Goal: Task Accomplishment & Management: Use online tool/utility

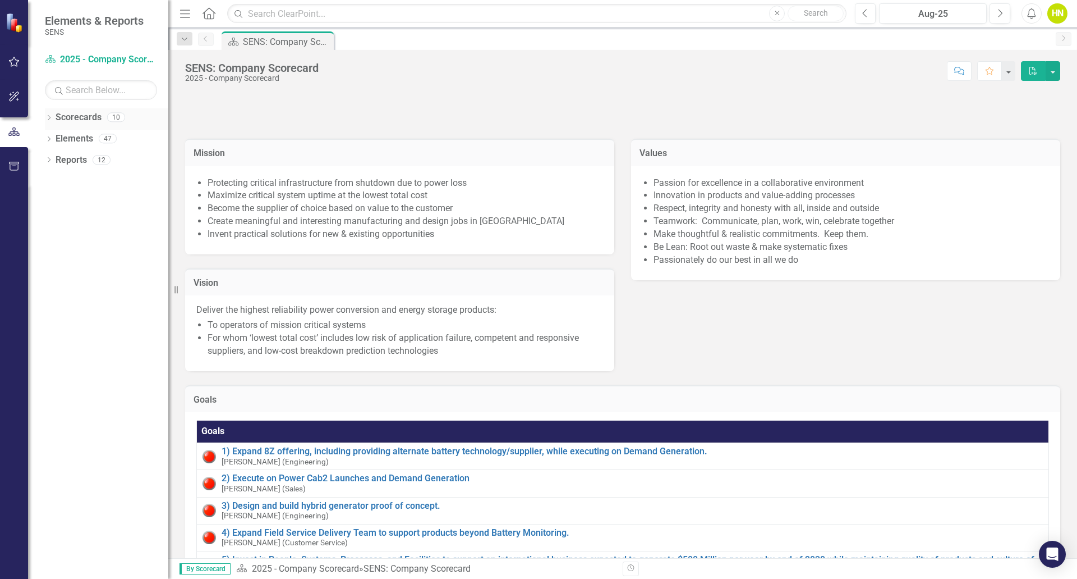
click at [48, 116] on icon "Dropdown" at bounding box center [49, 119] width 8 height 6
click at [54, 139] on icon "Dropdown" at bounding box center [55, 138] width 8 height 7
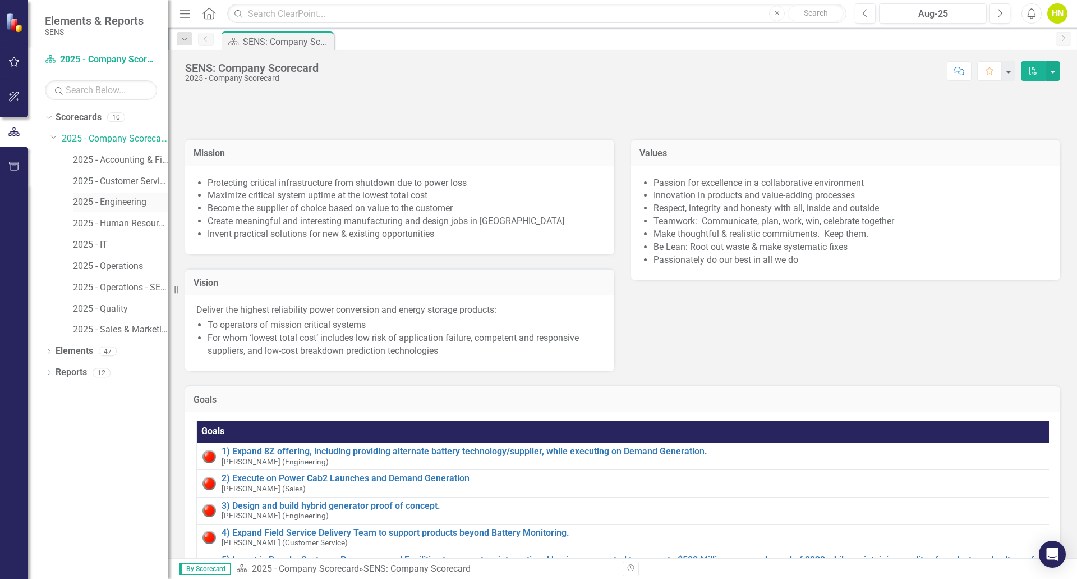
click at [95, 200] on link "2025 - Engineering" at bounding box center [120, 202] width 95 height 13
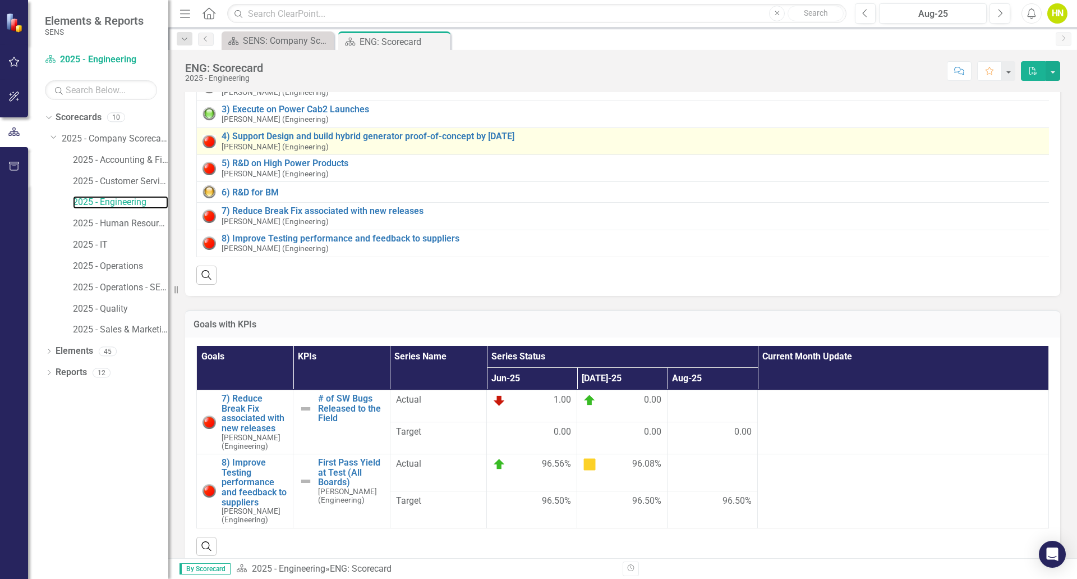
scroll to position [112, 0]
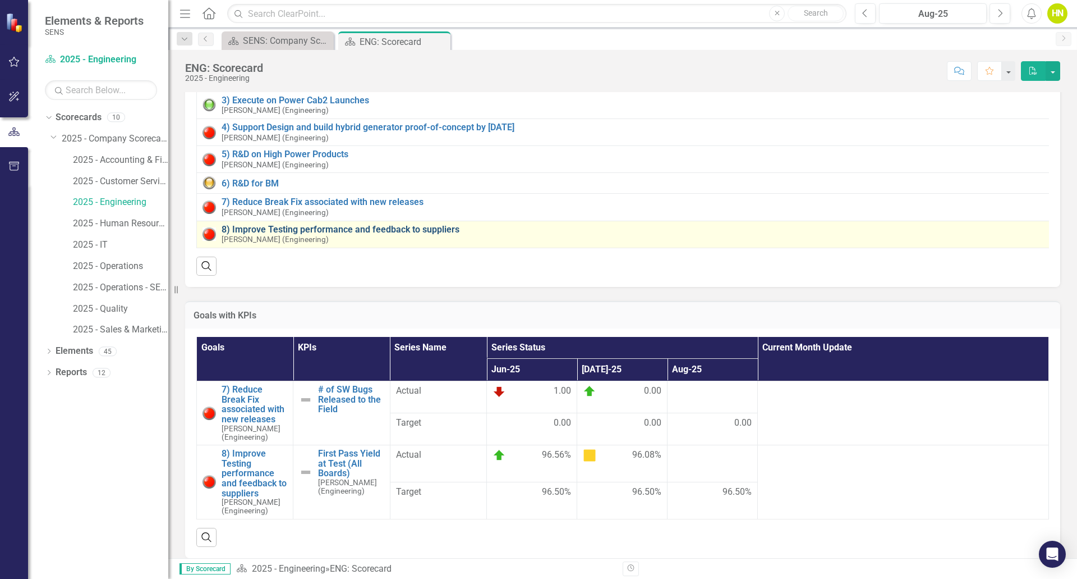
click at [325, 230] on link "8) Improve Testing performance and feedback to suppliers" at bounding box center [634, 229] width 825 height 10
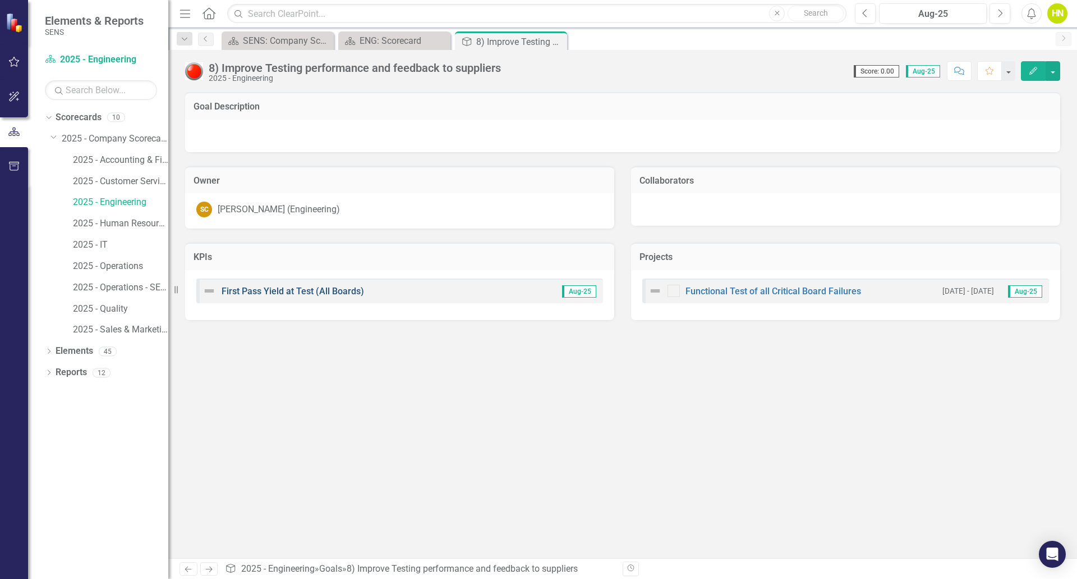
click at [309, 288] on link "First Pass Yield at Test (All Boards)" at bounding box center [293, 291] width 143 height 11
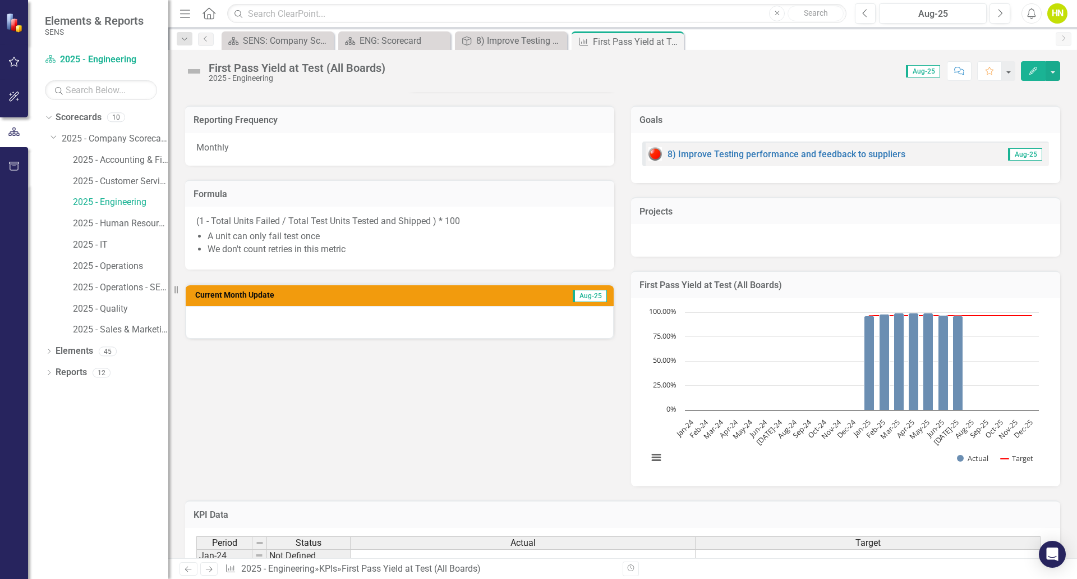
scroll to position [168, 0]
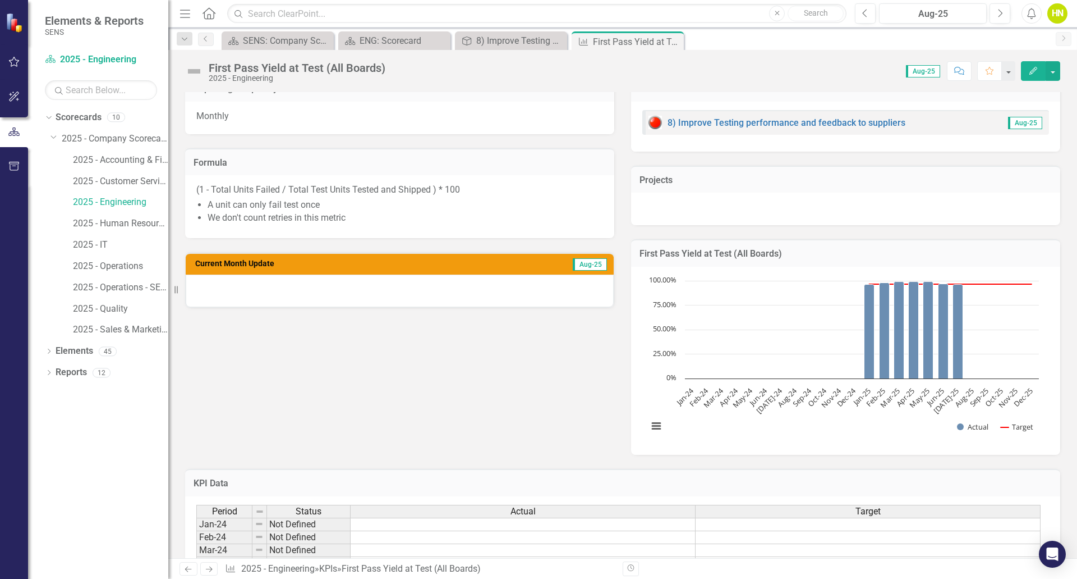
click at [583, 263] on span "Aug-25" at bounding box center [590, 264] width 34 height 12
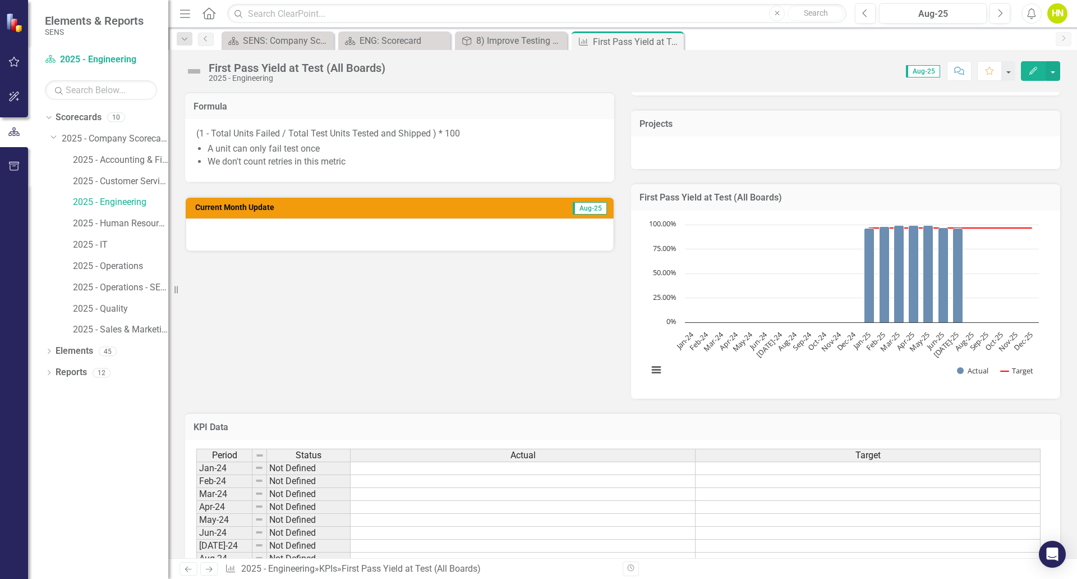
click at [559, 210] on td "Aug-25" at bounding box center [544, 208] width 127 height 17
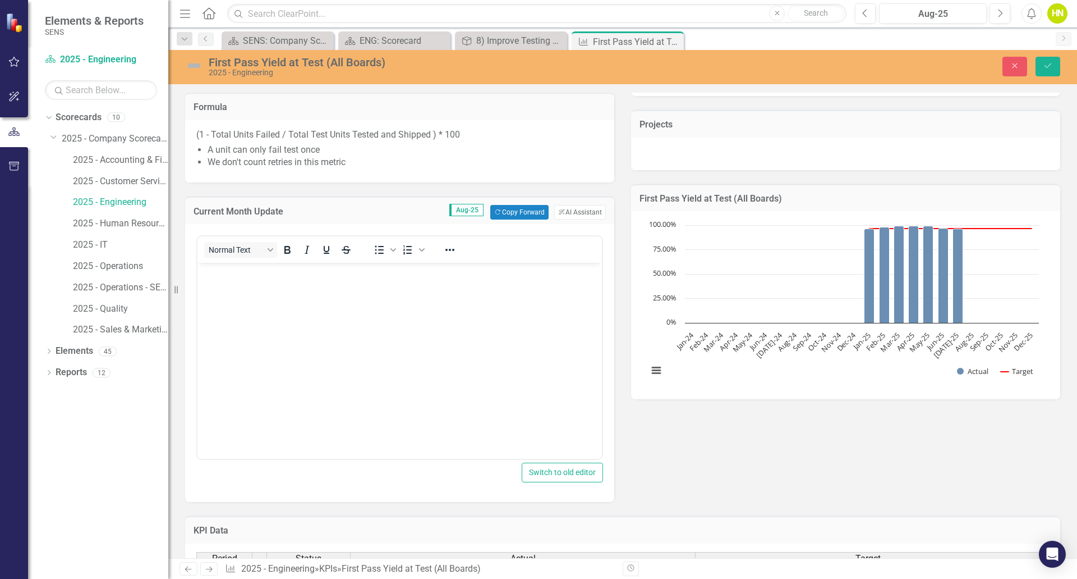
scroll to position [0, 0]
click at [518, 211] on button "Copy Forward Copy Forward" at bounding box center [519, 212] width 58 height 15
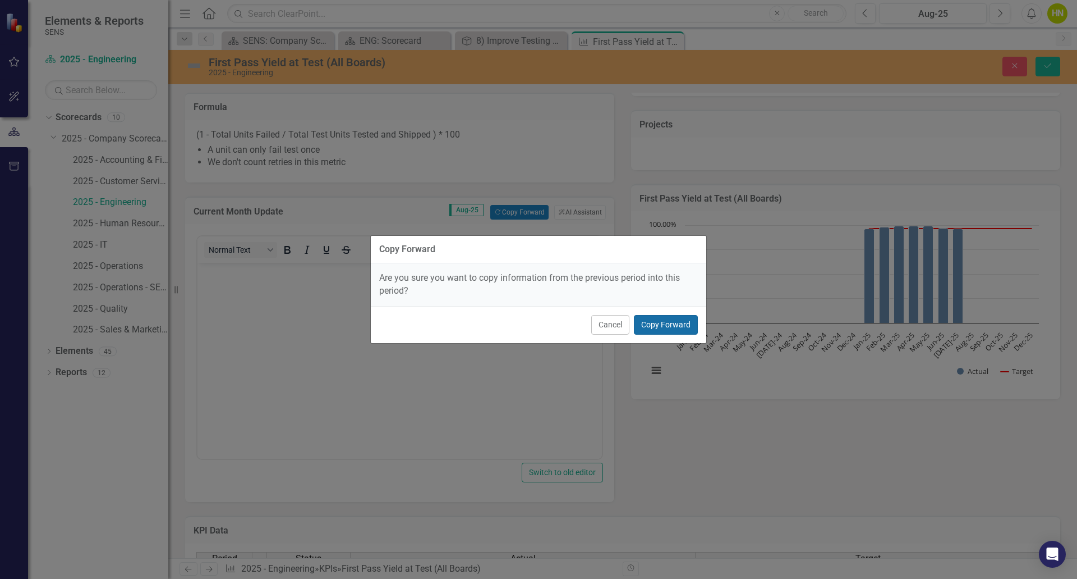
click at [657, 320] on button "Copy Forward" at bounding box center [666, 325] width 64 height 20
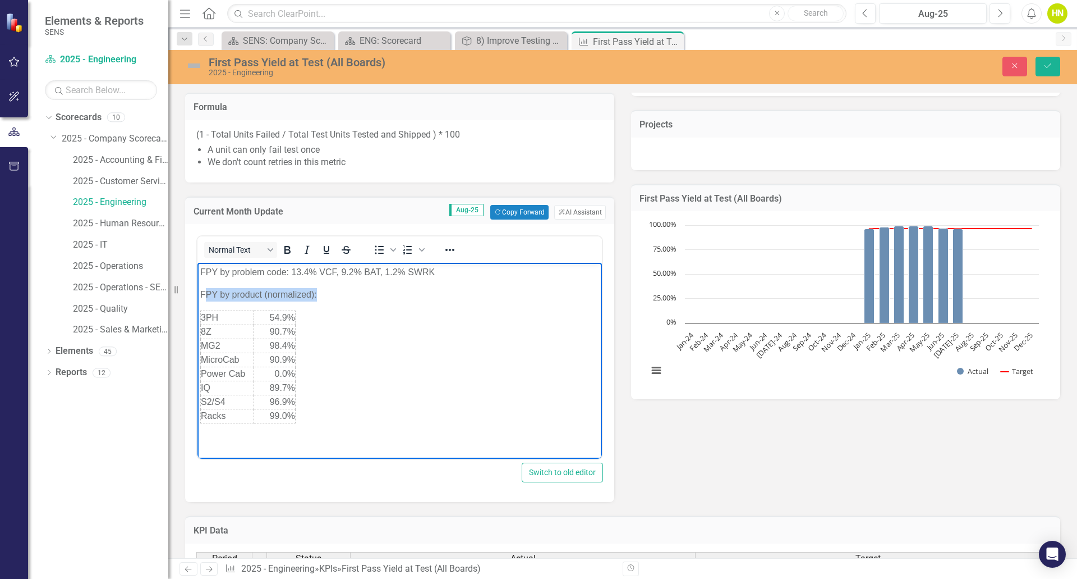
drag, startPoint x: 206, startPoint y: 294, endPoint x: 377, endPoint y: 420, distance: 212.4
click at [377, 420] on body "FPY by problem code: 13.4% VCF, 9.2% BAT, 1.2% SWRK FPY by product (normalized)…" at bounding box center [400, 347] width 405 height 168
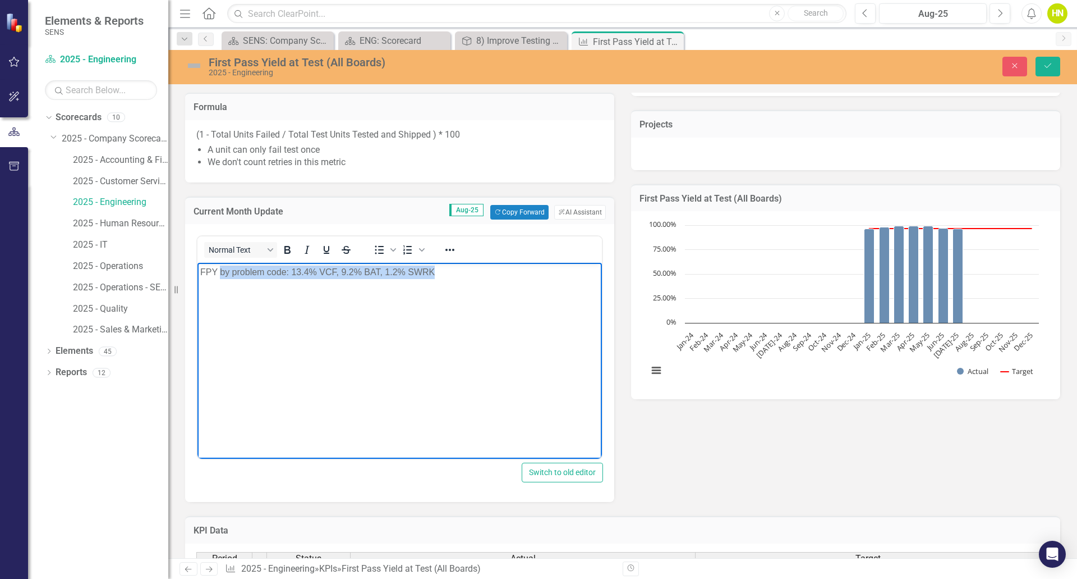
drag, startPoint x: 220, startPoint y: 270, endPoint x: 488, endPoint y: 272, distance: 268.3
click at [488, 272] on p "FPY by problem code: 13.4% VCF, 9.2% BAT, 1.2% SWRK" at bounding box center [399, 271] width 399 height 13
